Goal: Task Accomplishment & Management: Use online tool/utility

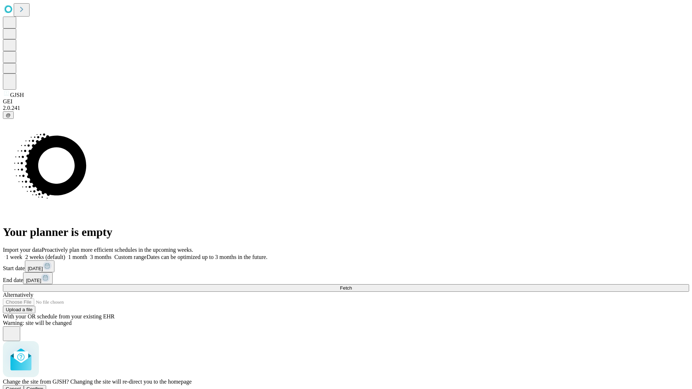
click at [44, 386] on span "Confirm" at bounding box center [35, 388] width 17 height 5
click at [65, 254] on label "2 weeks (default)" at bounding box center [43, 257] width 43 height 6
click at [352, 286] on span "Fetch" at bounding box center [346, 288] width 12 height 5
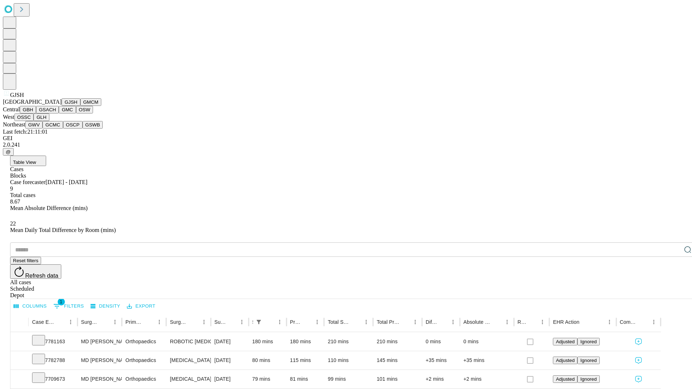
click at [80, 106] on button "GMCM" at bounding box center [90, 102] width 21 height 8
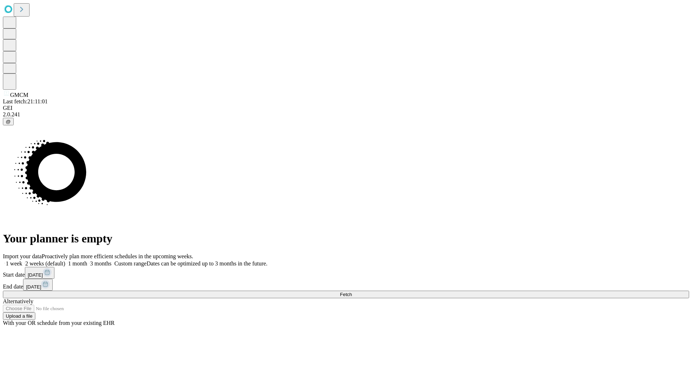
click at [65, 261] on label "2 weeks (default)" at bounding box center [43, 264] width 43 height 6
click at [352, 292] on span "Fetch" at bounding box center [346, 294] width 12 height 5
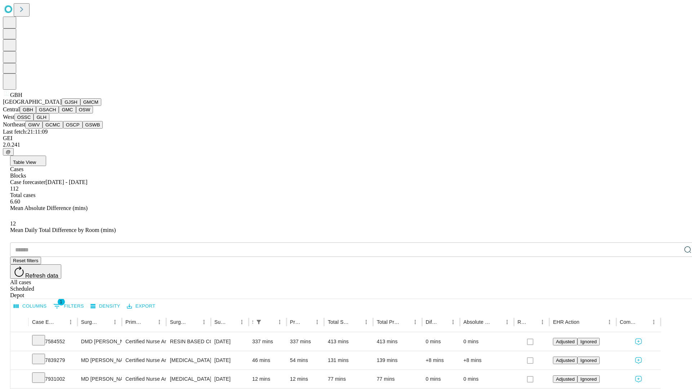
click at [56, 114] on button "GSACH" at bounding box center [47, 110] width 23 height 8
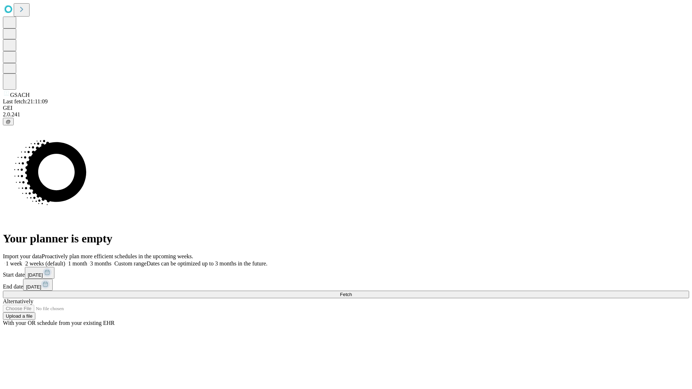
click at [65, 261] on label "2 weeks (default)" at bounding box center [43, 264] width 43 height 6
click at [352, 292] on span "Fetch" at bounding box center [346, 294] width 12 height 5
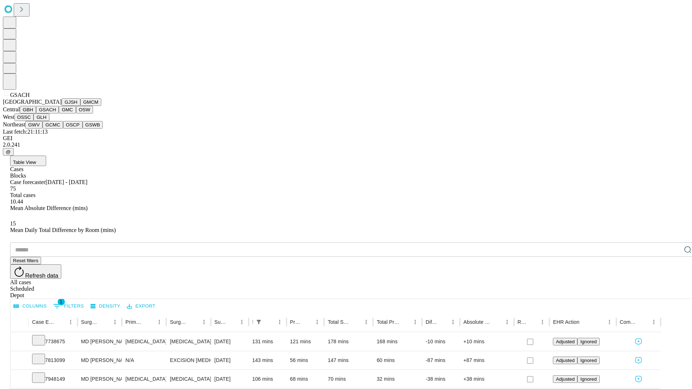
click at [59, 114] on button "GMC" at bounding box center [67, 110] width 17 height 8
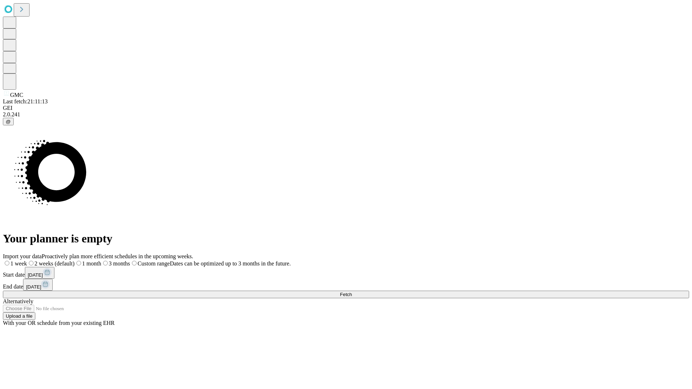
click at [352, 292] on span "Fetch" at bounding box center [346, 294] width 12 height 5
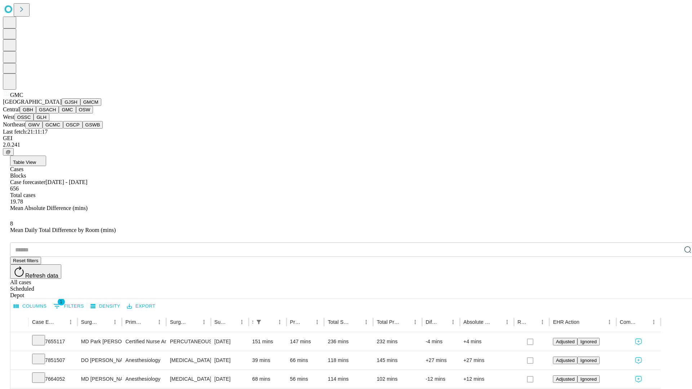
click at [76, 114] on button "OSW" at bounding box center [84, 110] width 17 height 8
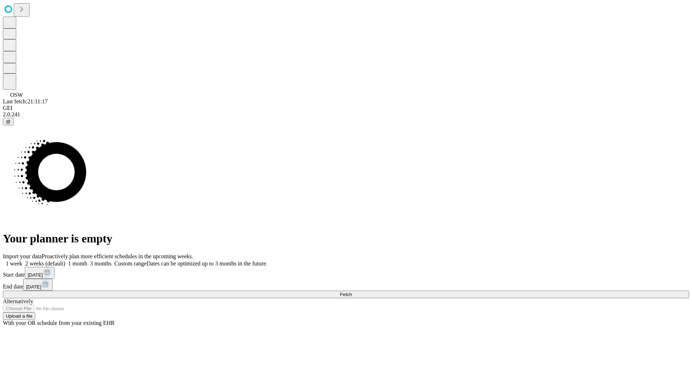
click at [65, 261] on label "2 weeks (default)" at bounding box center [43, 264] width 43 height 6
click at [352, 292] on span "Fetch" at bounding box center [346, 294] width 12 height 5
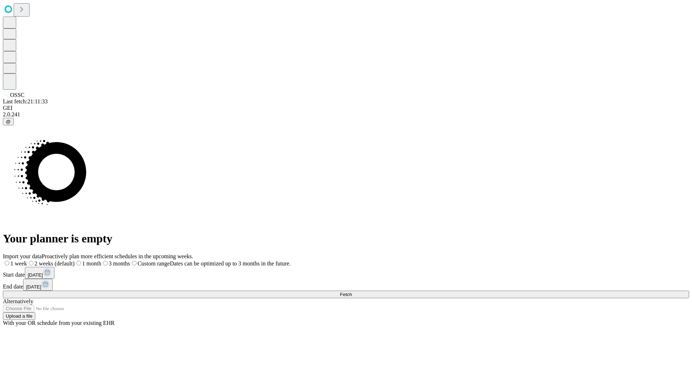
click at [75, 261] on label "2 weeks (default)" at bounding box center [51, 264] width 48 height 6
click at [352, 292] on span "Fetch" at bounding box center [346, 294] width 12 height 5
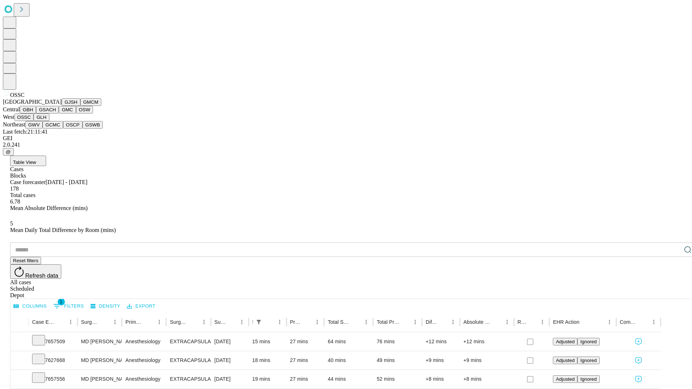
click at [49, 121] on button "GLH" at bounding box center [42, 118] width 16 height 8
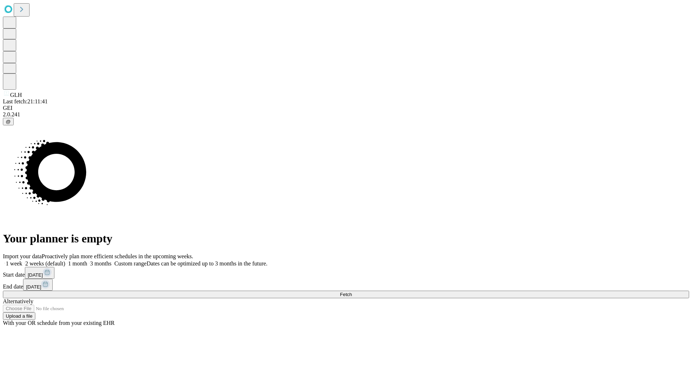
click at [65, 261] on label "2 weeks (default)" at bounding box center [43, 264] width 43 height 6
click at [352, 292] on span "Fetch" at bounding box center [346, 294] width 12 height 5
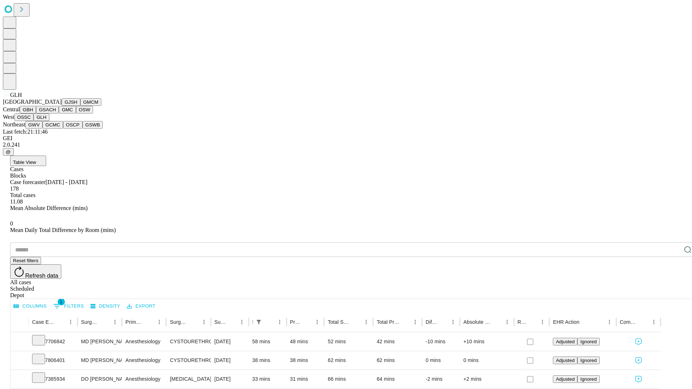
click at [43, 129] on button "GWV" at bounding box center [33, 125] width 17 height 8
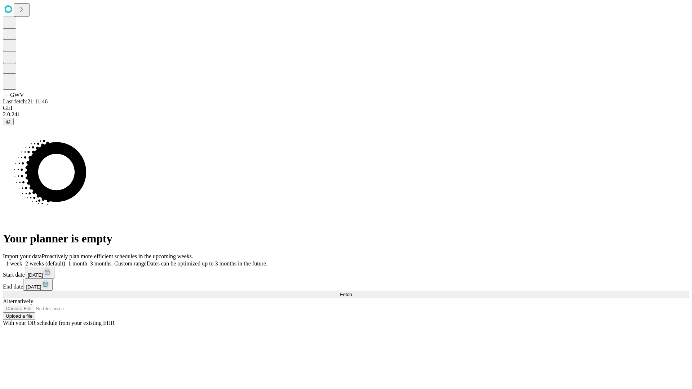
click at [65, 261] on label "2 weeks (default)" at bounding box center [43, 264] width 43 height 6
click at [352, 292] on span "Fetch" at bounding box center [346, 294] width 12 height 5
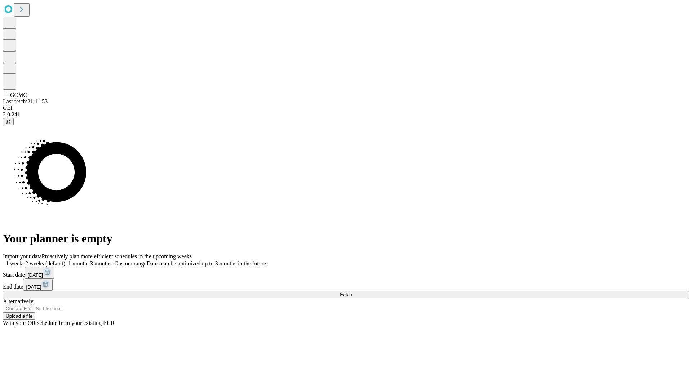
click at [65, 261] on label "2 weeks (default)" at bounding box center [43, 264] width 43 height 6
click at [352, 292] on span "Fetch" at bounding box center [346, 294] width 12 height 5
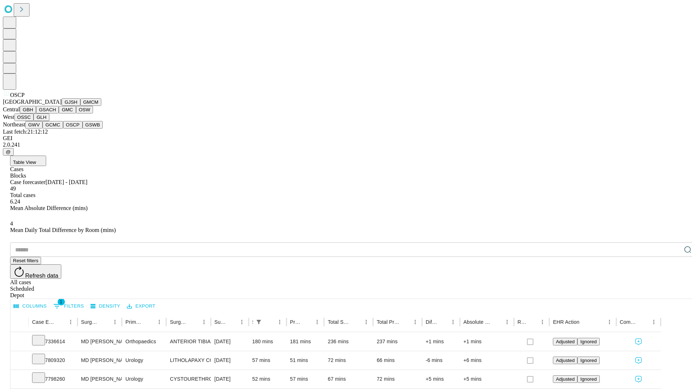
click at [83, 129] on button "GSWB" at bounding box center [93, 125] width 21 height 8
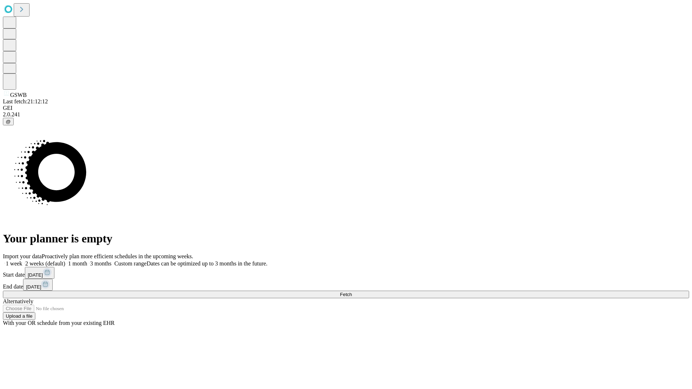
click at [352, 292] on span "Fetch" at bounding box center [346, 294] width 12 height 5
